Goal: Information Seeking & Learning: Learn about a topic

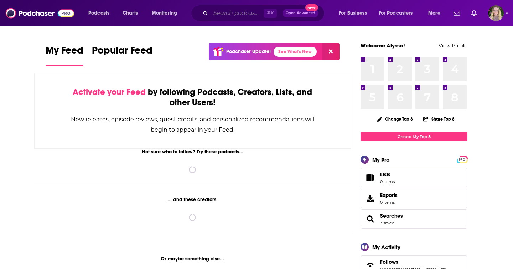
click at [227, 14] on input "Search podcasts, credits, & more..." at bounding box center [237, 12] width 53 height 11
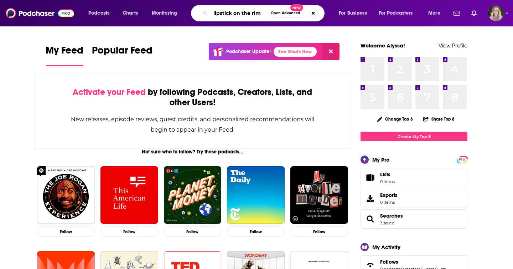
type input "lipstick on the rim"
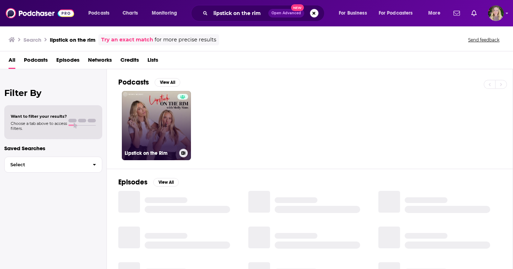
click at [157, 119] on link "Lipstick on the Rim" at bounding box center [156, 125] width 69 height 69
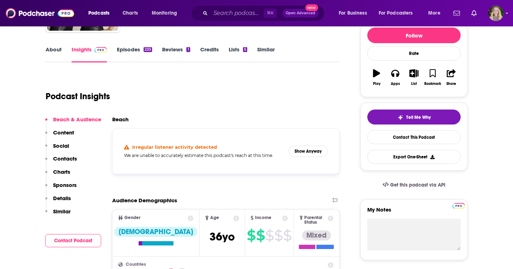
scroll to position [91, 0]
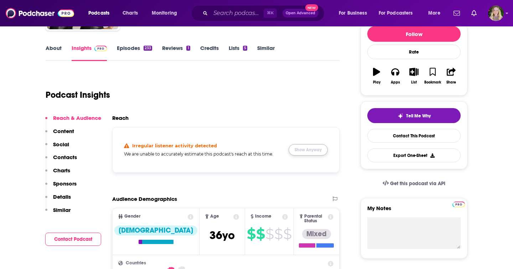
click at [301, 144] on button "Show Anyway" at bounding box center [308, 149] width 39 height 11
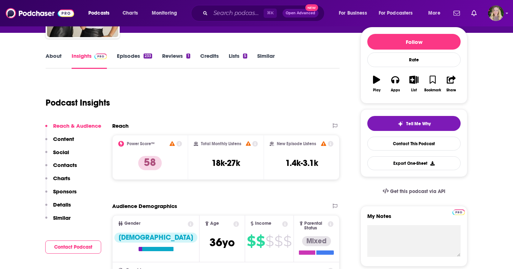
scroll to position [83, 0]
